Goal: Task Accomplishment & Management: Use online tool/utility

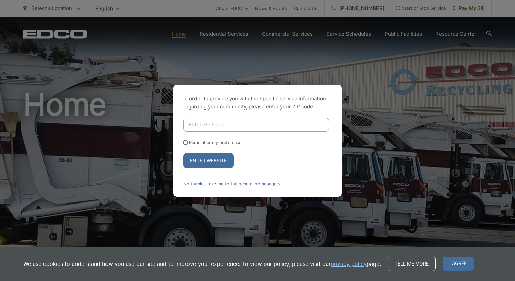
click at [263, 126] on input "Enter ZIP Code" at bounding box center [256, 125] width 146 height 14
type input "92082"
click at [205, 164] on button "Enter Website" at bounding box center [208, 160] width 50 height 15
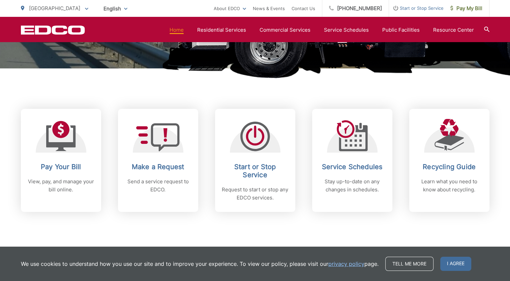
scroll to position [226, 0]
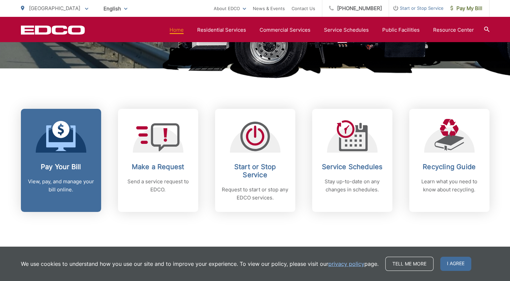
click at [62, 136] on icon at bounding box center [60, 129] width 17 height 17
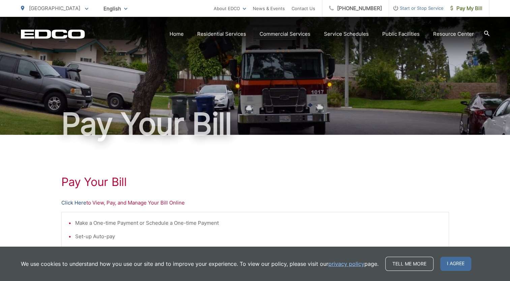
click at [70, 205] on link "Click Here" at bounding box center [73, 203] width 25 height 8
